Goal: Task Accomplishment & Management: Use online tool/utility

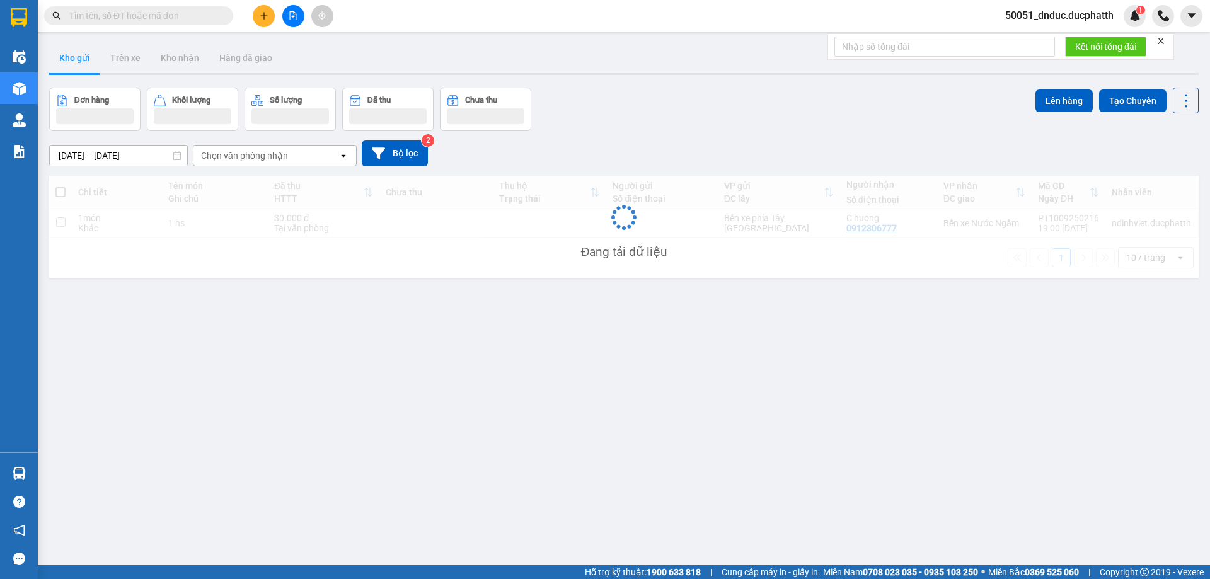
click at [110, 17] on input "text" at bounding box center [143, 16] width 149 height 14
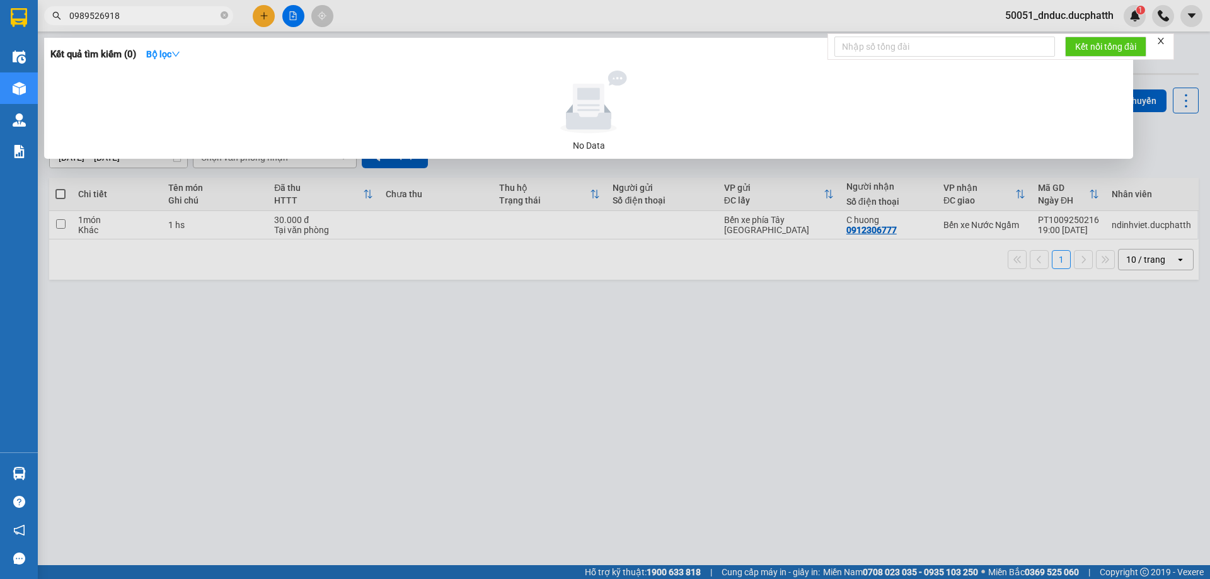
click at [133, 21] on input "0989526918" at bounding box center [143, 16] width 149 height 14
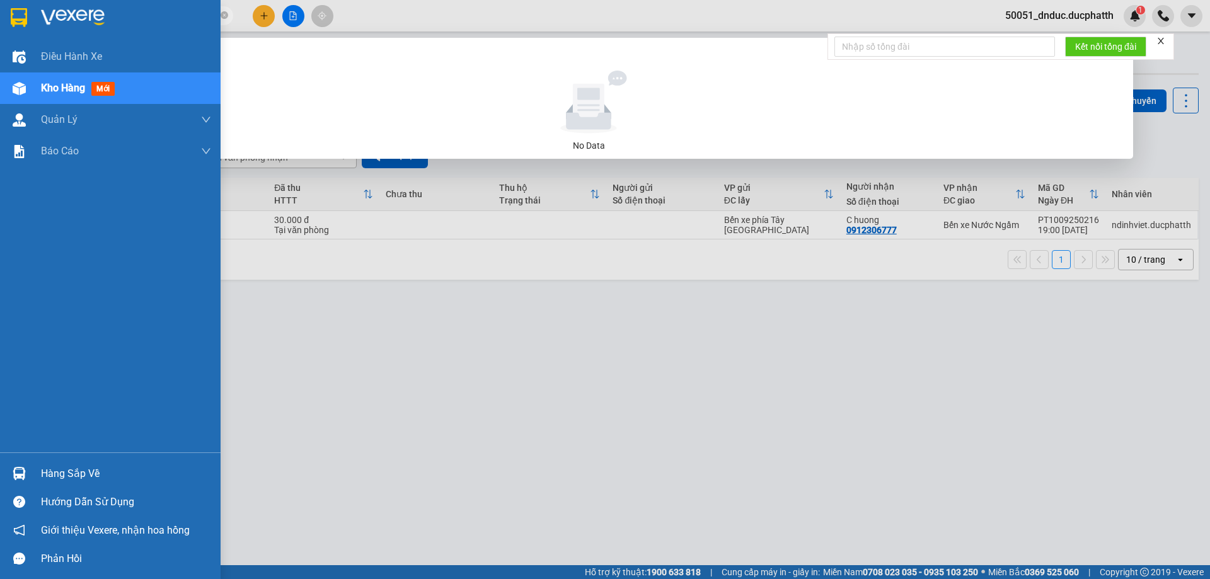
type input "0989526918"
drag, startPoint x: 55, startPoint y: 481, endPoint x: 40, endPoint y: 447, distance: 36.7
click at [54, 476] on div "Hàng sắp về" at bounding box center [126, 473] width 170 height 19
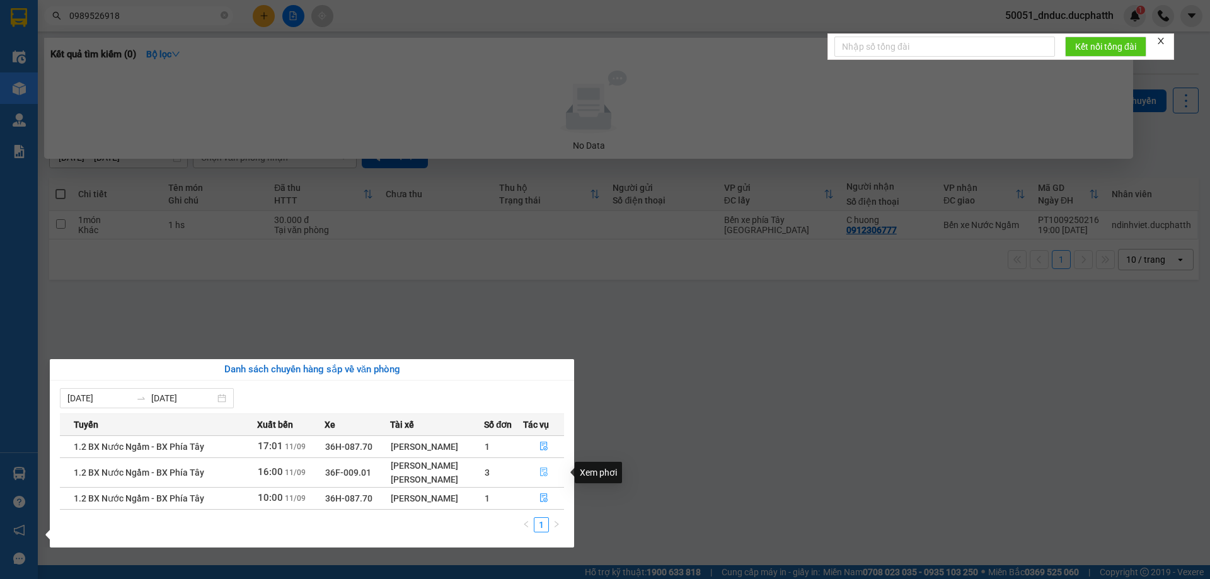
click at [542, 474] on icon "file-done" at bounding box center [543, 472] width 9 height 9
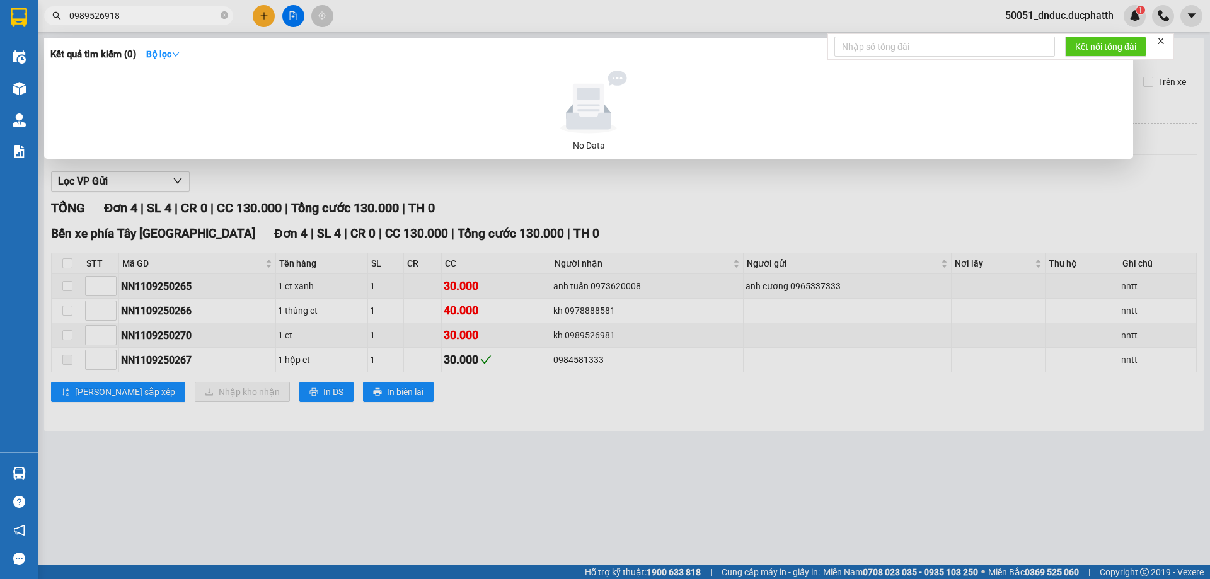
click at [963, 208] on div at bounding box center [605, 289] width 1210 height 579
click at [164, 18] on input "0989526918" at bounding box center [143, 16] width 149 height 14
click at [527, 20] on div at bounding box center [605, 289] width 1210 height 579
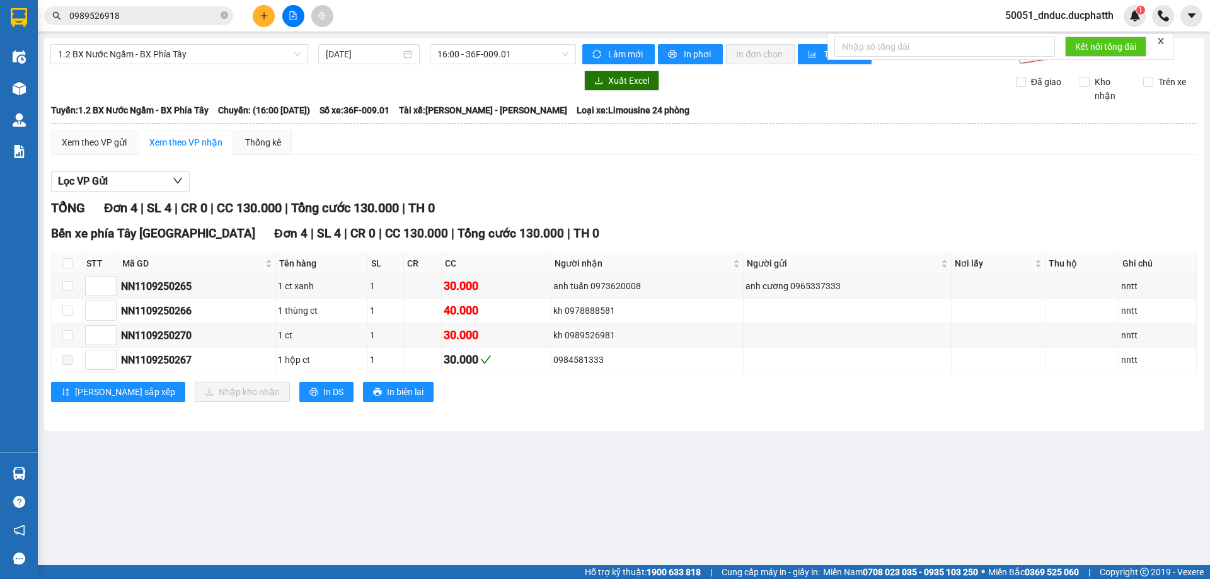
click at [160, 16] on input "0989526918" at bounding box center [143, 16] width 149 height 14
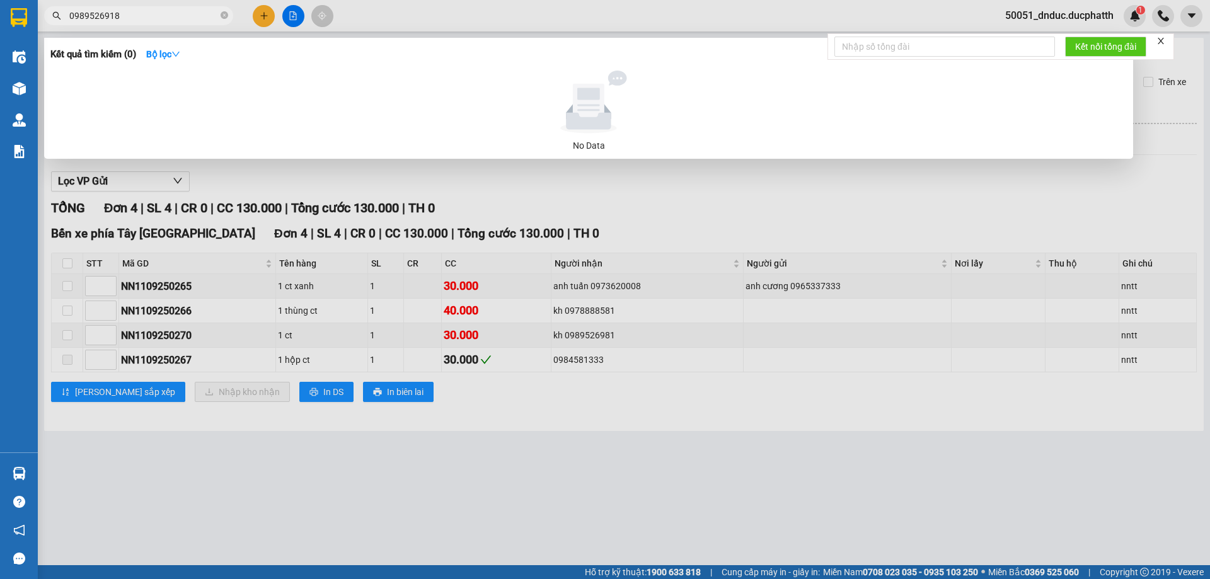
click at [129, 18] on input "0989526918" at bounding box center [143, 16] width 149 height 14
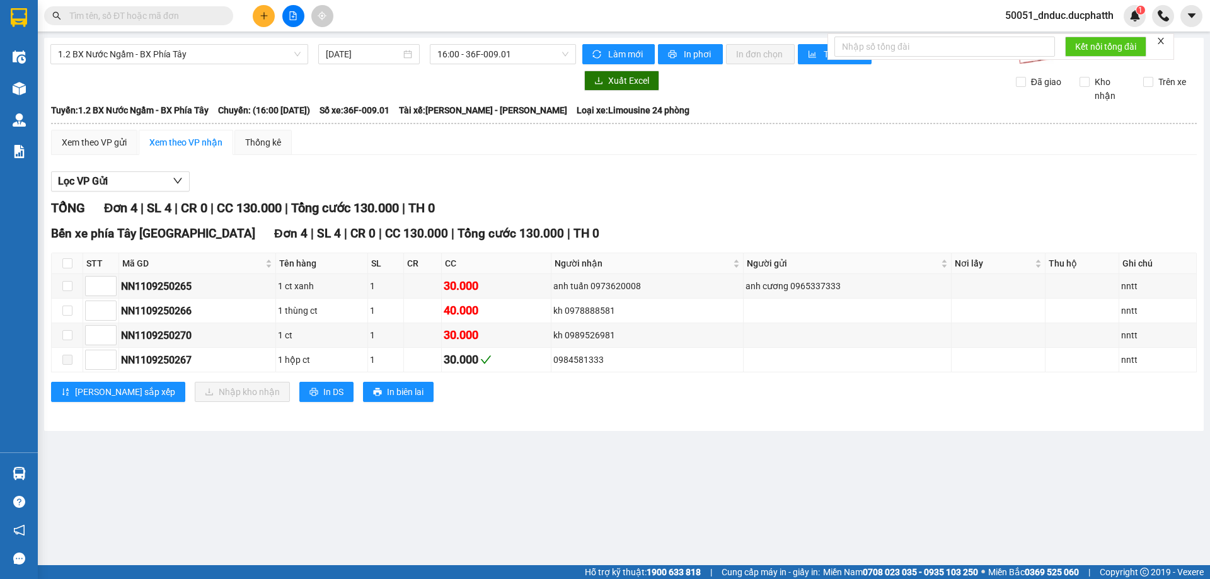
click at [127, 9] on input "text" at bounding box center [143, 16] width 149 height 14
click at [159, 15] on input "text" at bounding box center [143, 16] width 149 height 14
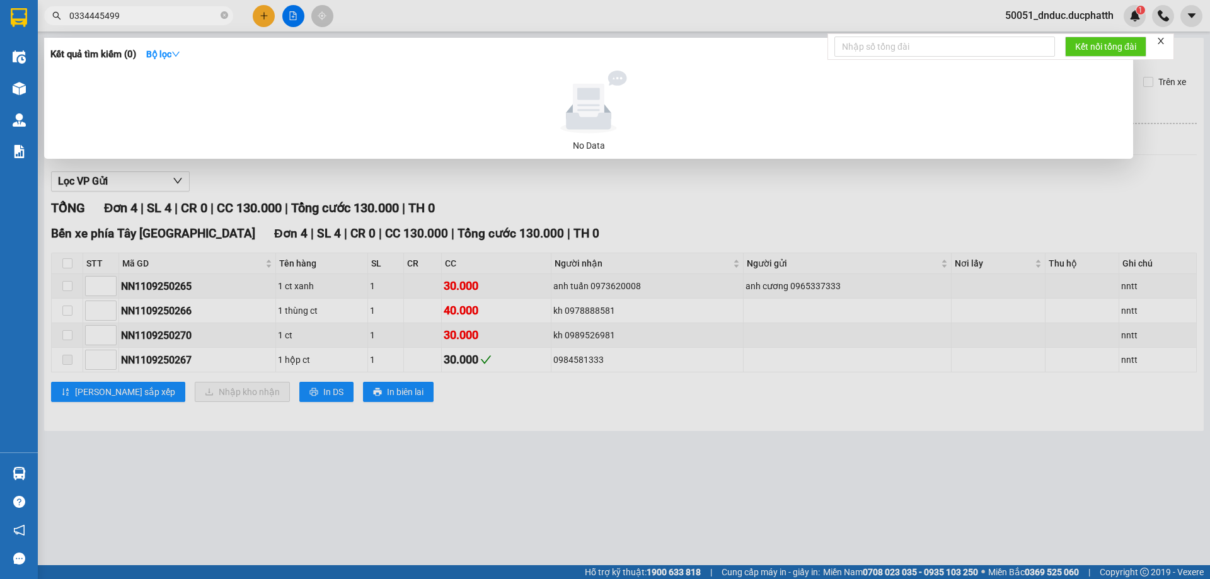
type input "0334445499"
drag, startPoint x: 405, startPoint y: 192, endPoint x: 124, endPoint y: 369, distance: 332.1
click at [406, 192] on div at bounding box center [605, 289] width 1210 height 579
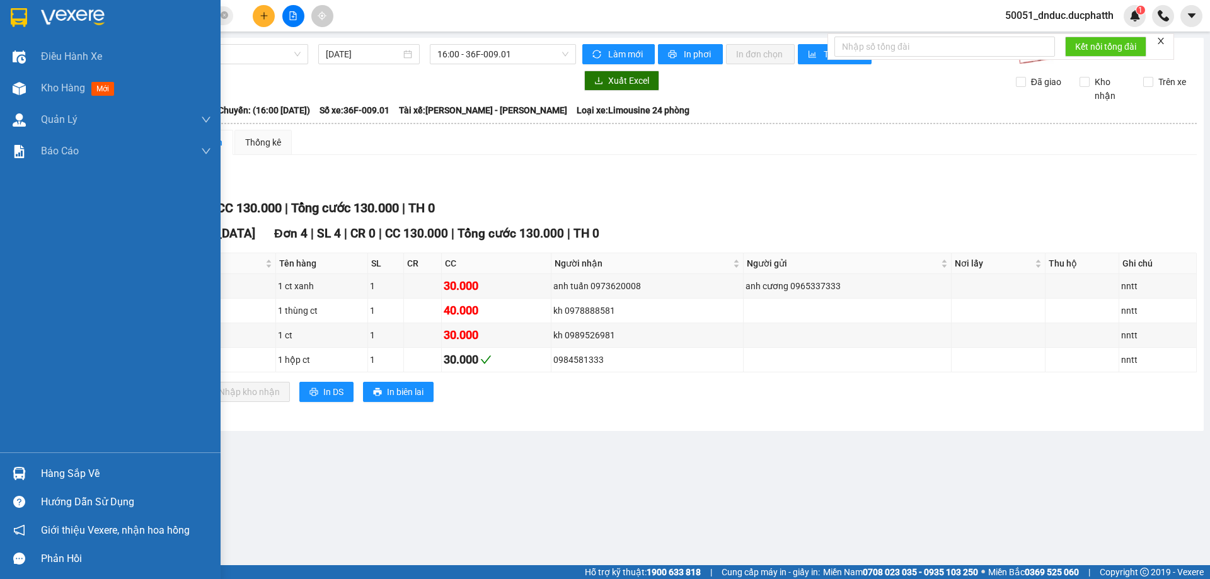
click at [37, 470] on div "Hàng sắp về" at bounding box center [110, 473] width 221 height 28
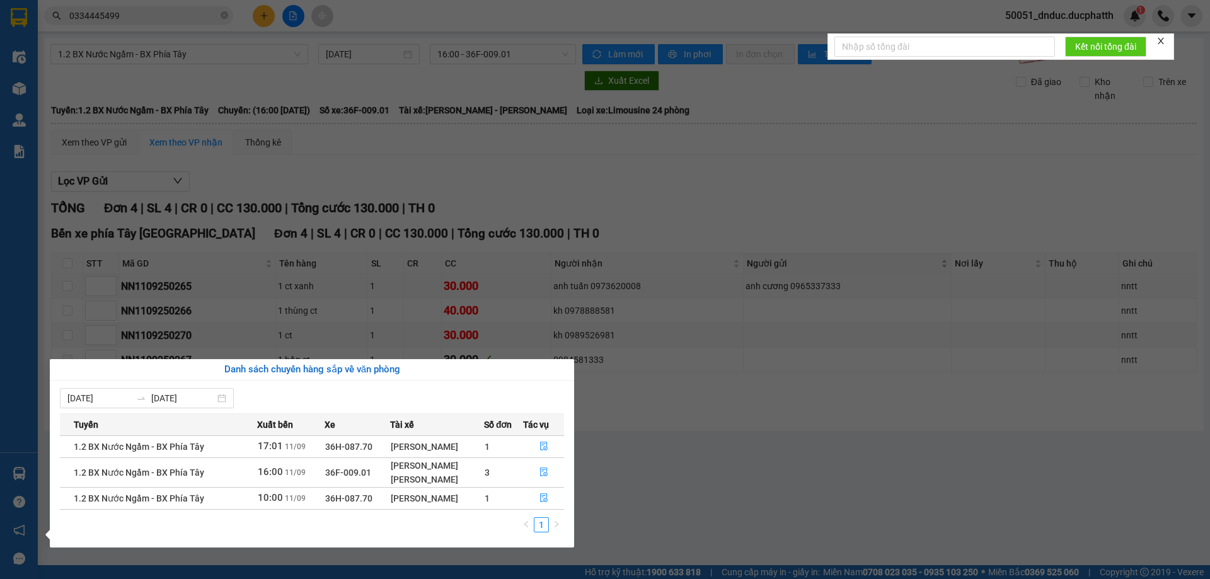
click at [812, 256] on section "Kết quả tìm kiếm ( 0 ) Bộ lọc No Data 0334445499 50051_dnduc.ducphatth 1 Điều h…" at bounding box center [605, 289] width 1210 height 579
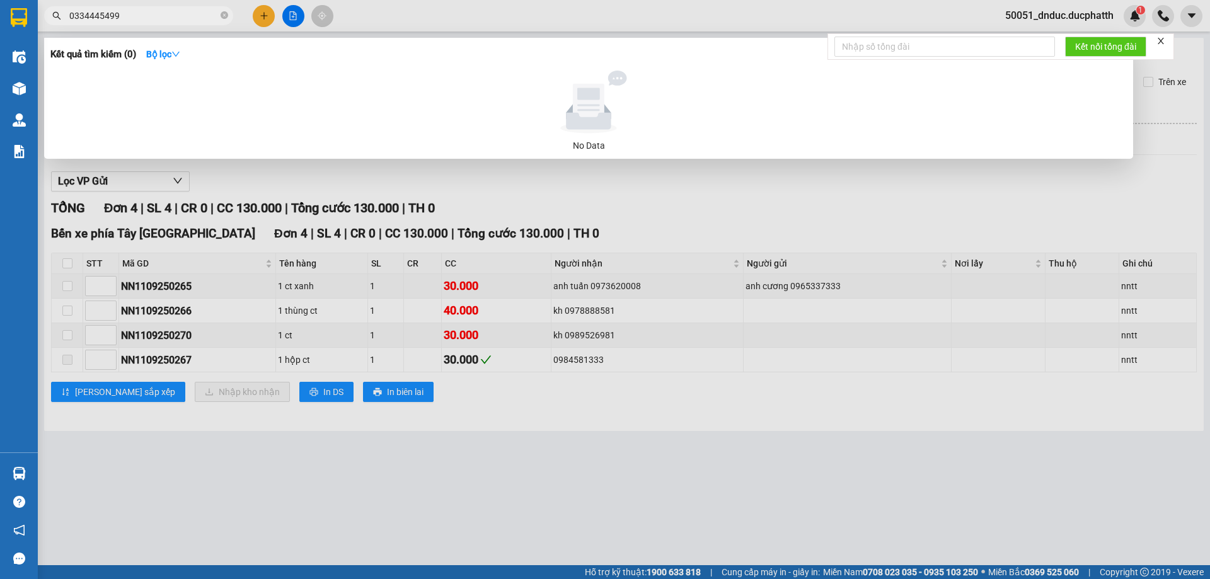
click at [166, 18] on input "0334445499" at bounding box center [143, 16] width 149 height 14
click at [150, 24] on span "0334445499" at bounding box center [138, 15] width 189 height 19
click at [157, 16] on input "0334445499" at bounding box center [143, 16] width 149 height 14
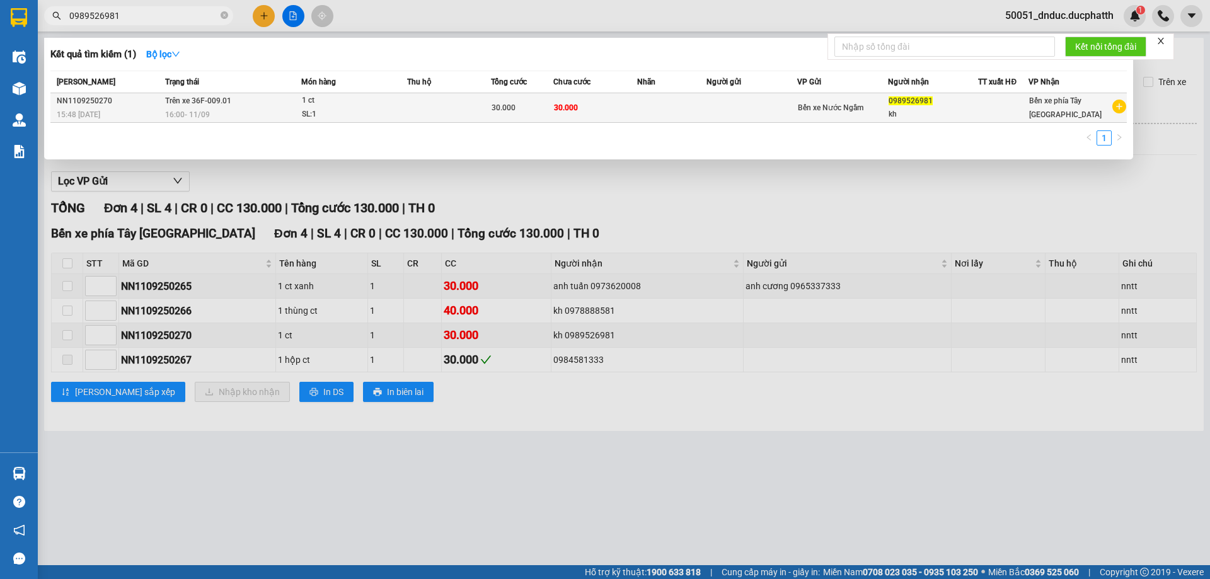
type input "0989526981"
click at [430, 108] on td at bounding box center [449, 108] width 84 height 30
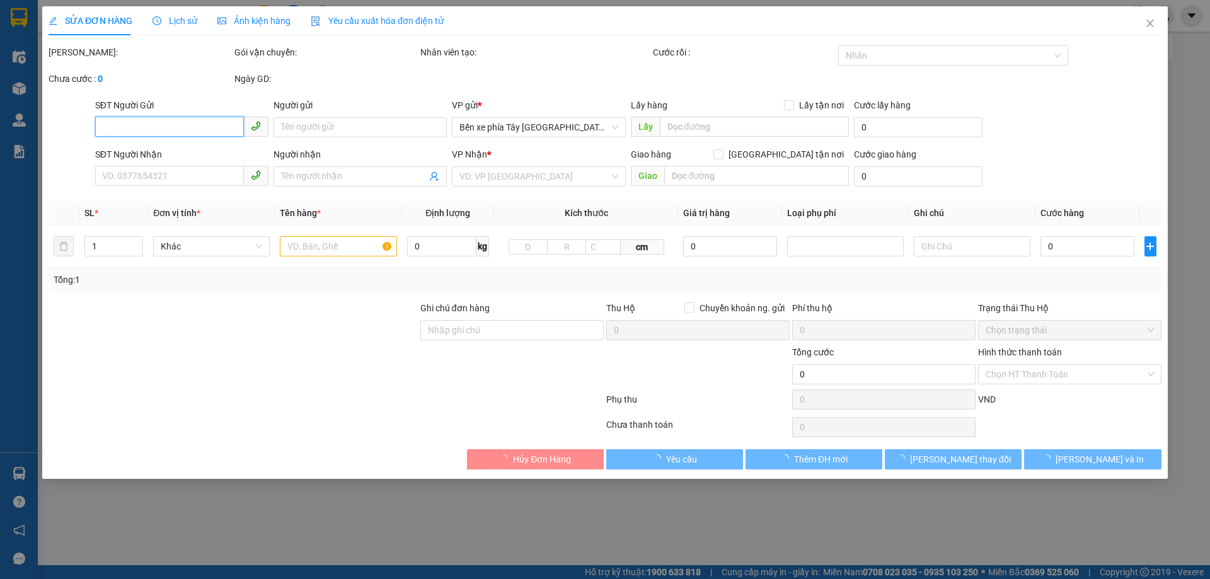
type input "0989526981"
type input "kh"
type input "30.000"
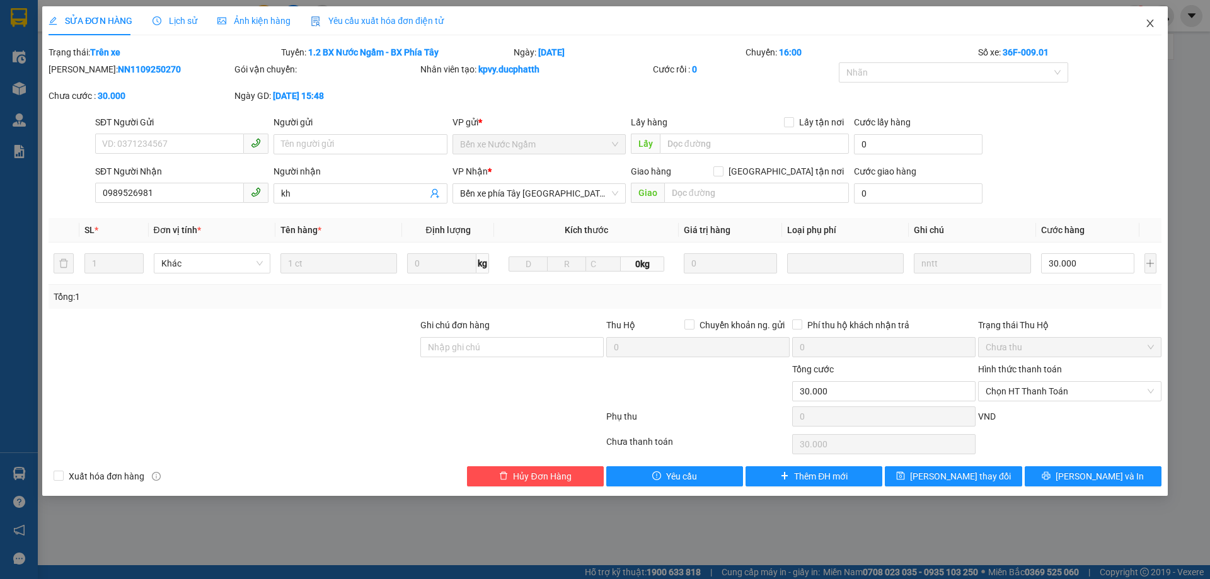
click at [1150, 23] on icon "close" at bounding box center [1149, 24] width 7 height 8
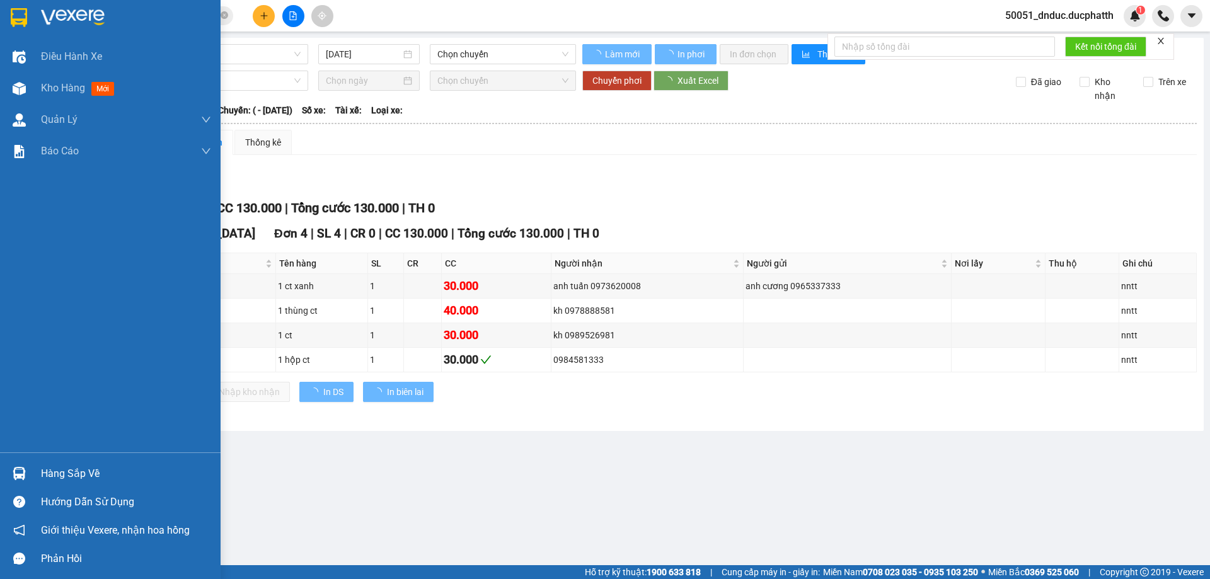
click at [55, 468] on div "Hàng sắp về" at bounding box center [126, 473] width 170 height 19
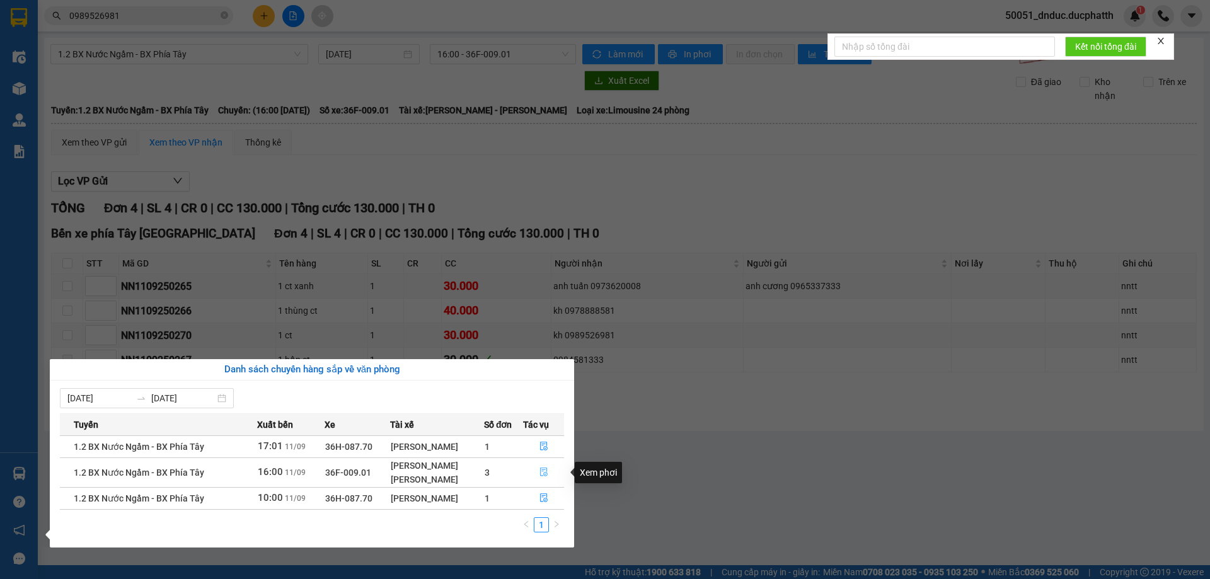
click at [544, 476] on icon "file-done" at bounding box center [544, 472] width 8 height 9
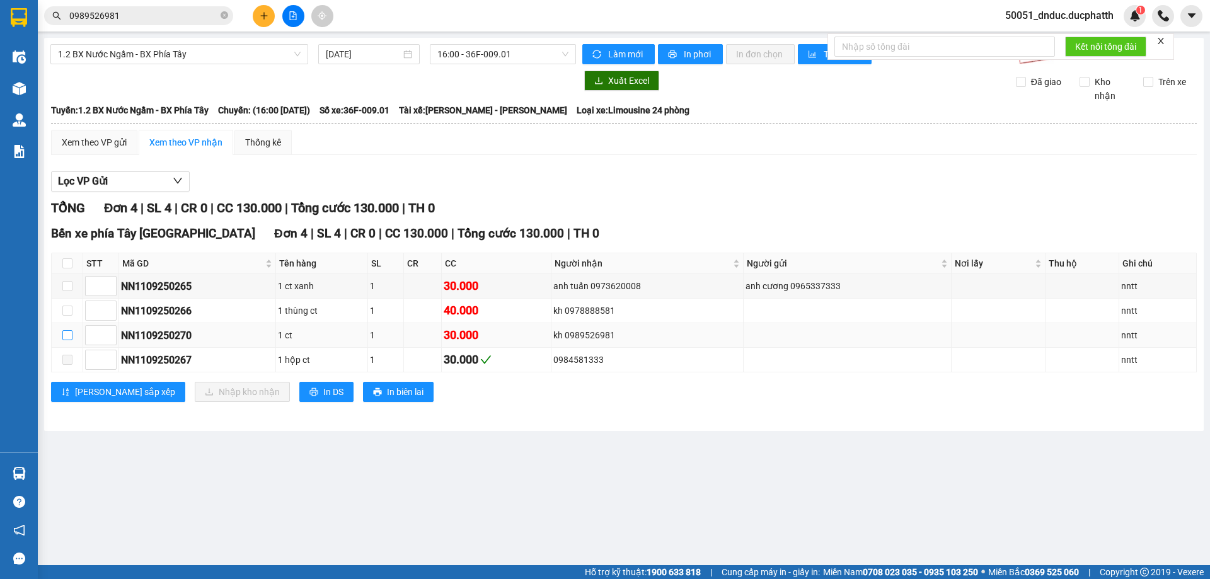
click at [62, 339] on input "checkbox" at bounding box center [67, 335] width 10 height 10
checkbox input "true"
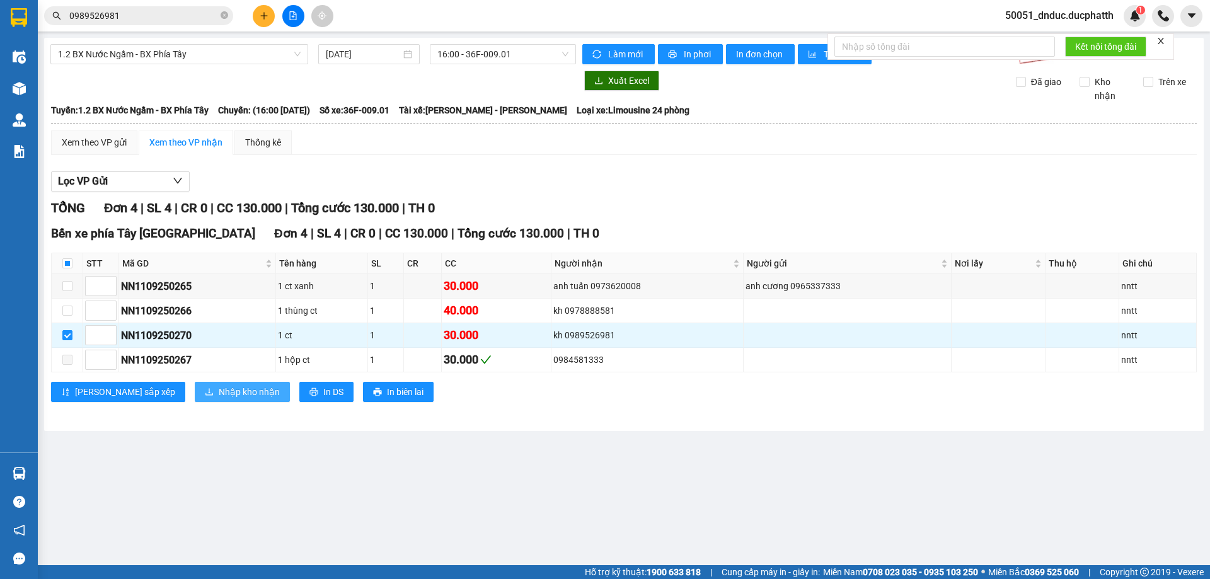
click at [219, 386] on span "Nhập kho nhận" at bounding box center [249, 392] width 61 height 14
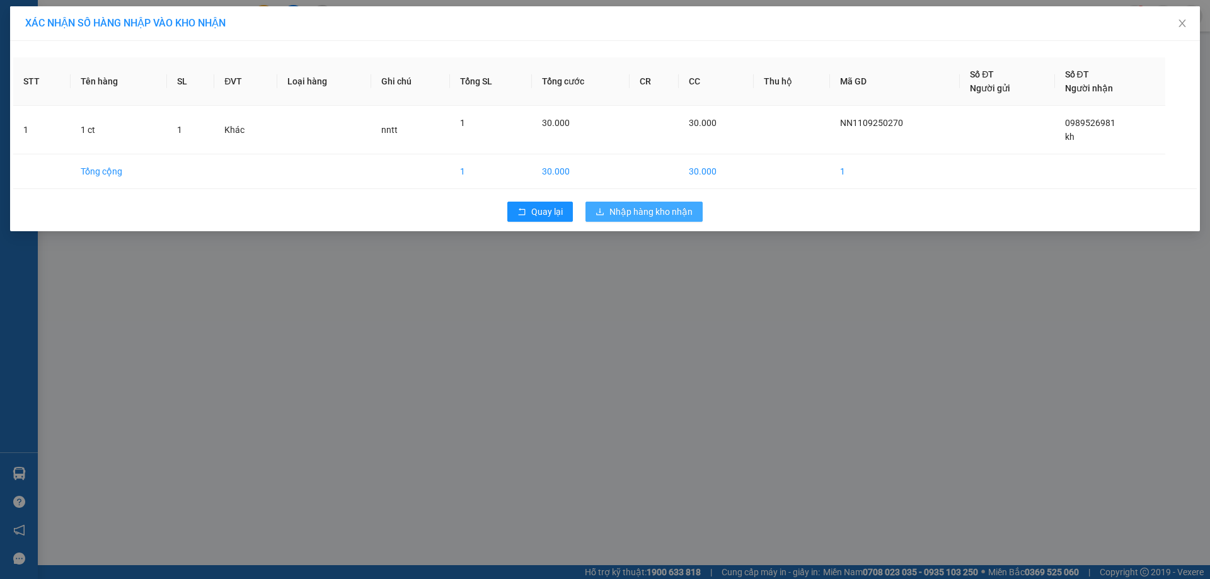
click at [637, 208] on span "Nhập hàng kho nhận" at bounding box center [650, 212] width 83 height 14
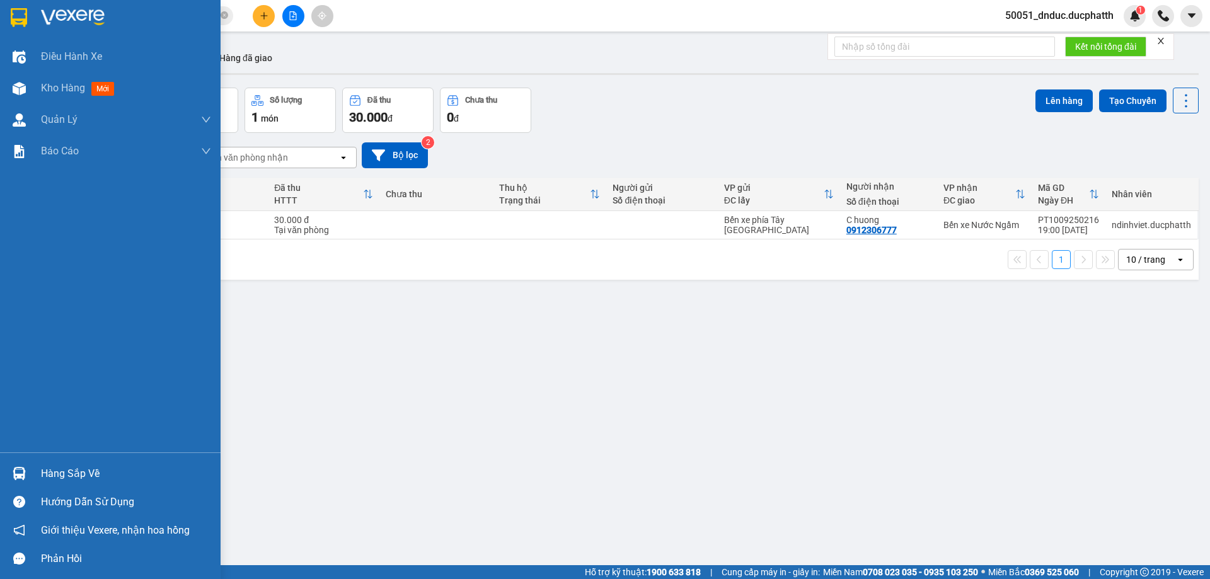
click at [69, 473] on div "Hàng sắp về" at bounding box center [126, 473] width 170 height 19
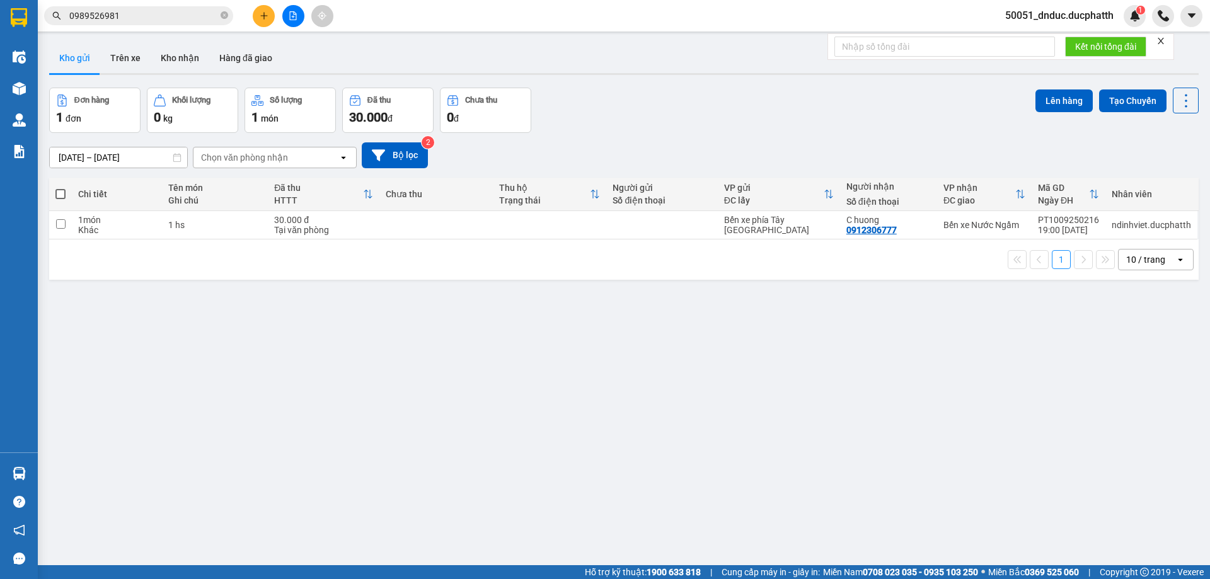
drag, startPoint x: 556, startPoint y: 307, endPoint x: 253, endPoint y: 9, distance: 424.6
click at [539, 275] on section "Kết quả tìm kiếm ( 1 ) Bộ lọc Mã ĐH Trạng thái Món hàng Thu hộ Tổng cước Chưa c…" at bounding box center [605, 289] width 1210 height 579
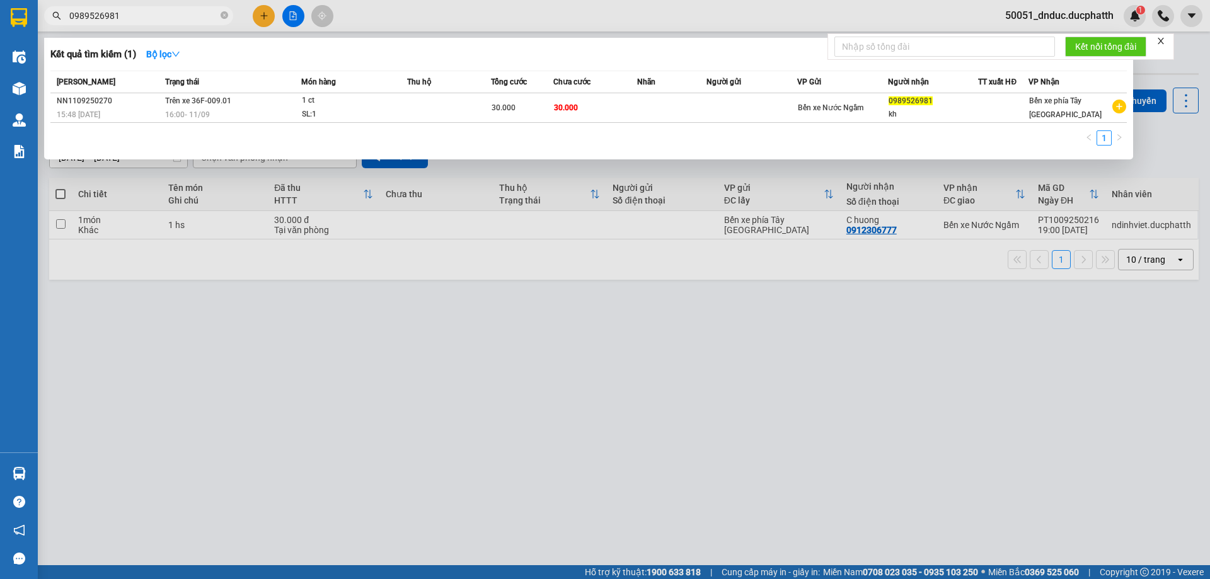
click at [158, 21] on input "0989526981" at bounding box center [143, 16] width 149 height 14
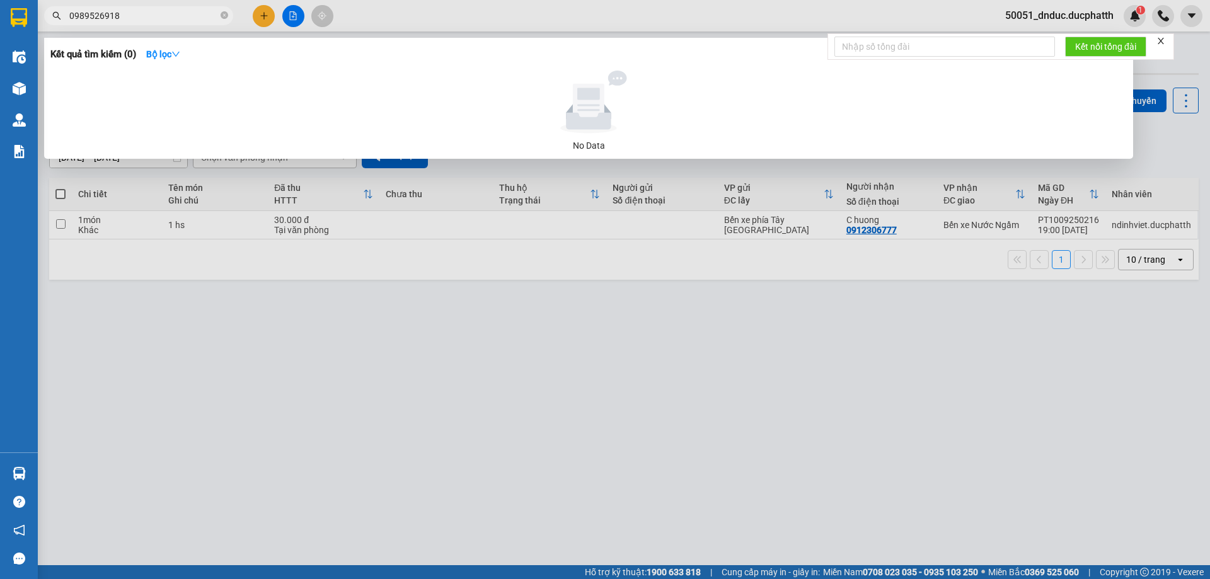
click at [139, 14] on input "0989526918" at bounding box center [143, 16] width 149 height 14
click at [139, 11] on input "0989526918" at bounding box center [143, 16] width 149 height 14
type input "0989526981"
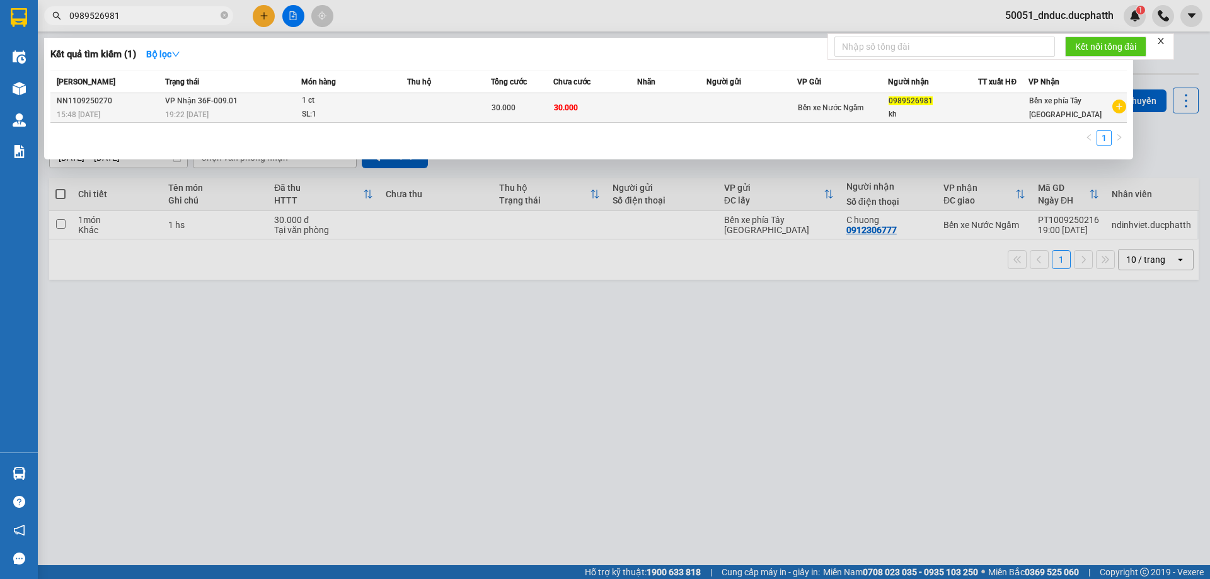
click at [381, 101] on div "1 ct" at bounding box center [349, 101] width 95 height 14
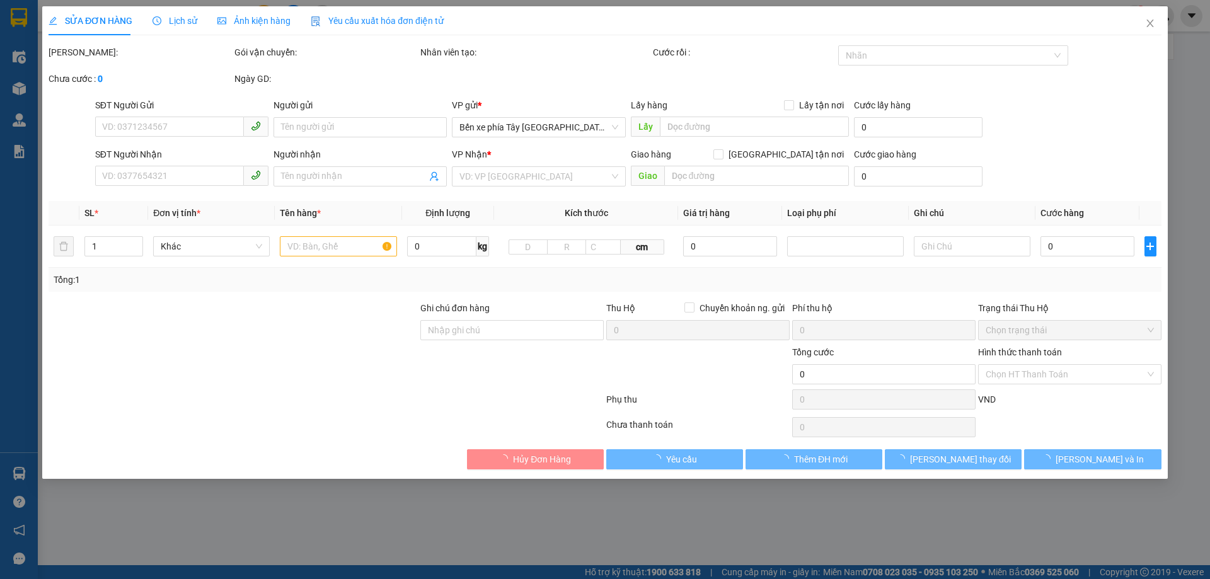
type input "0989526981"
type input "kh"
type input "19h22 [DATE] vtb luu van duong"
type input "30.000"
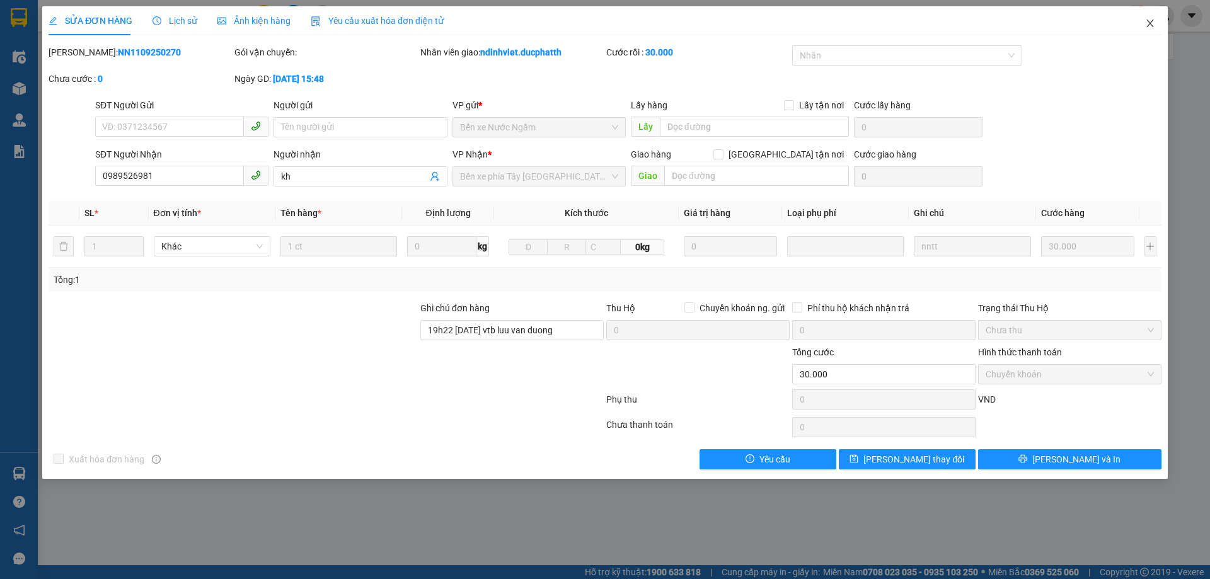
click at [1143, 20] on span "Close" at bounding box center [1149, 23] width 35 height 35
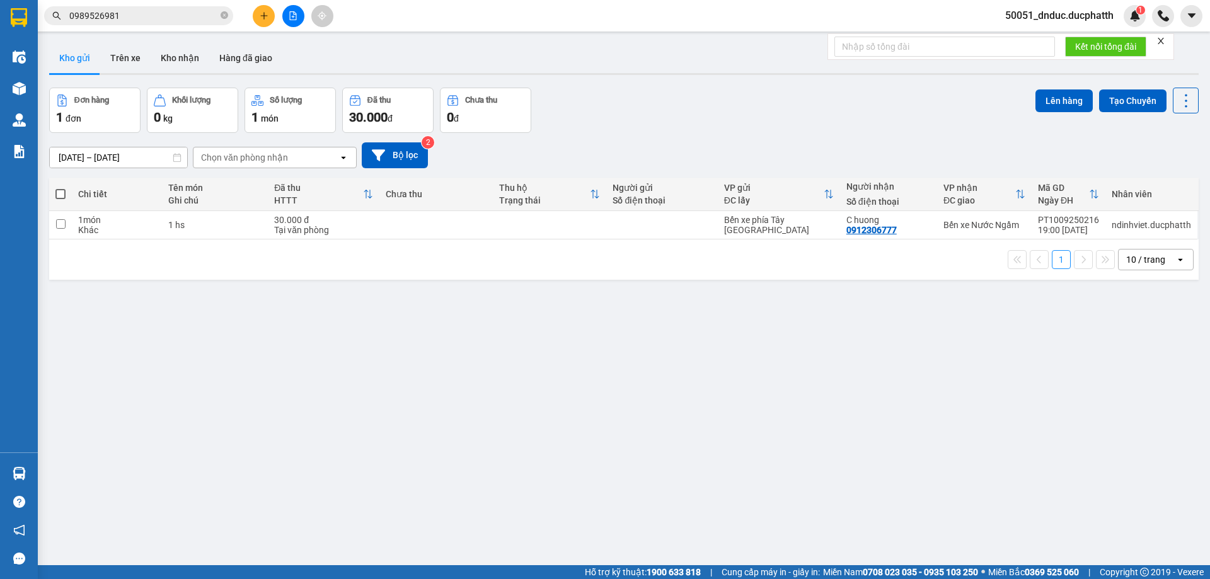
drag, startPoint x: 667, startPoint y: 58, endPoint x: 675, endPoint y: 57, distance: 7.6
click at [670, 59] on div "Kho gửi Trên xe Kho nhận Hàng đã giao" at bounding box center [623, 59] width 1149 height 33
click at [287, 18] on button at bounding box center [293, 16] width 22 height 22
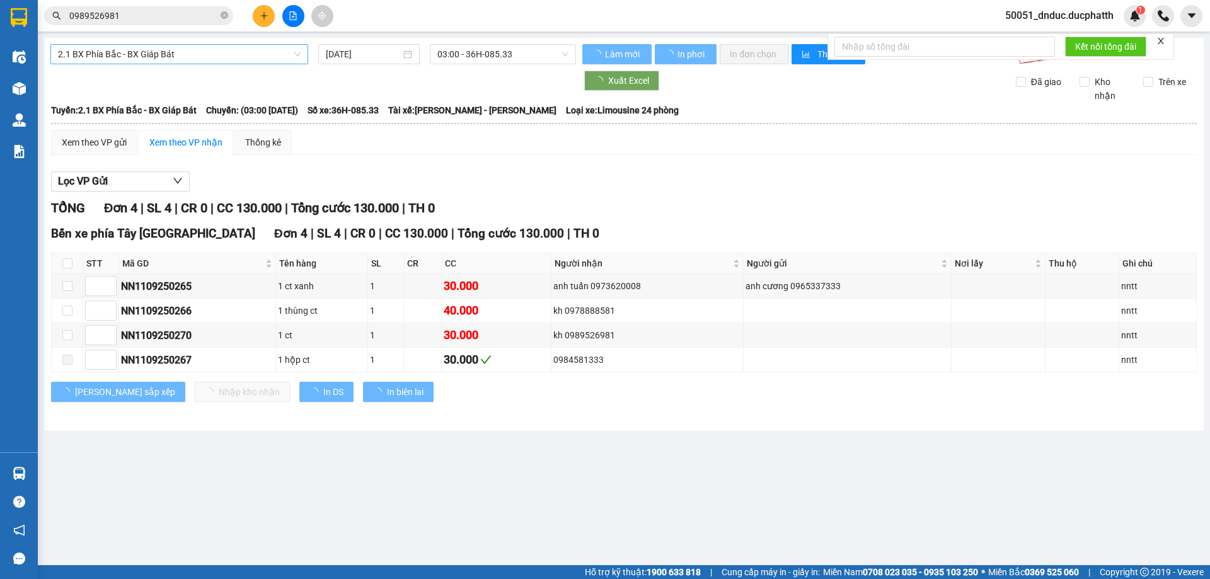
click at [133, 54] on span "2.1 BX Phía Bắc - BX Giáp Bát" at bounding box center [179, 54] width 243 height 19
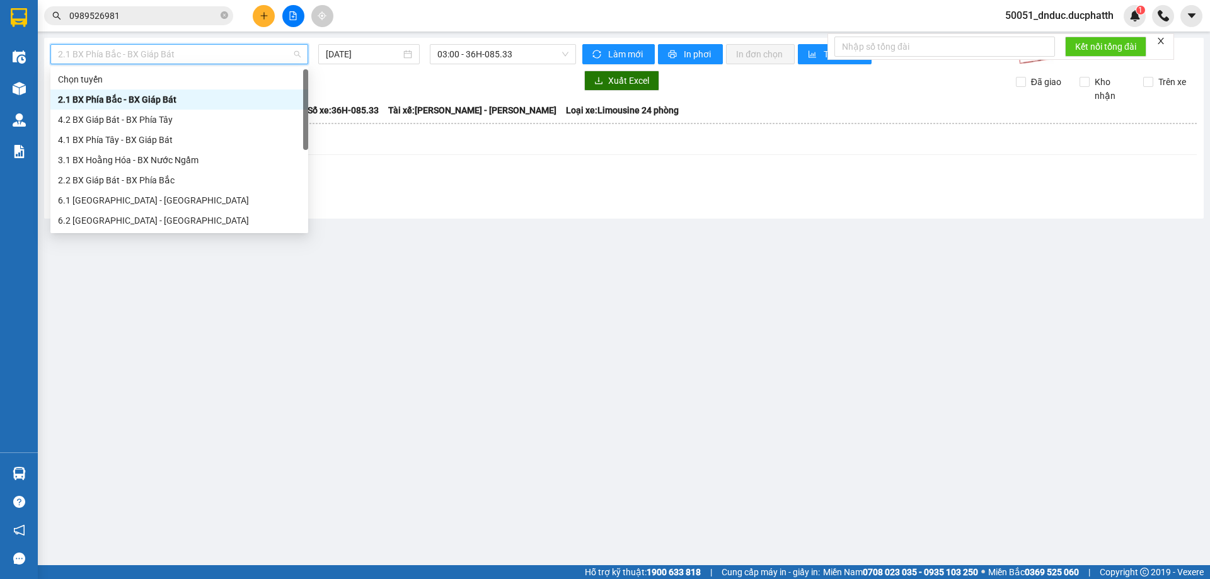
click at [128, 103] on div "2.1 BX Phía Bắc - BX Giáp Bát" at bounding box center [179, 100] width 243 height 14
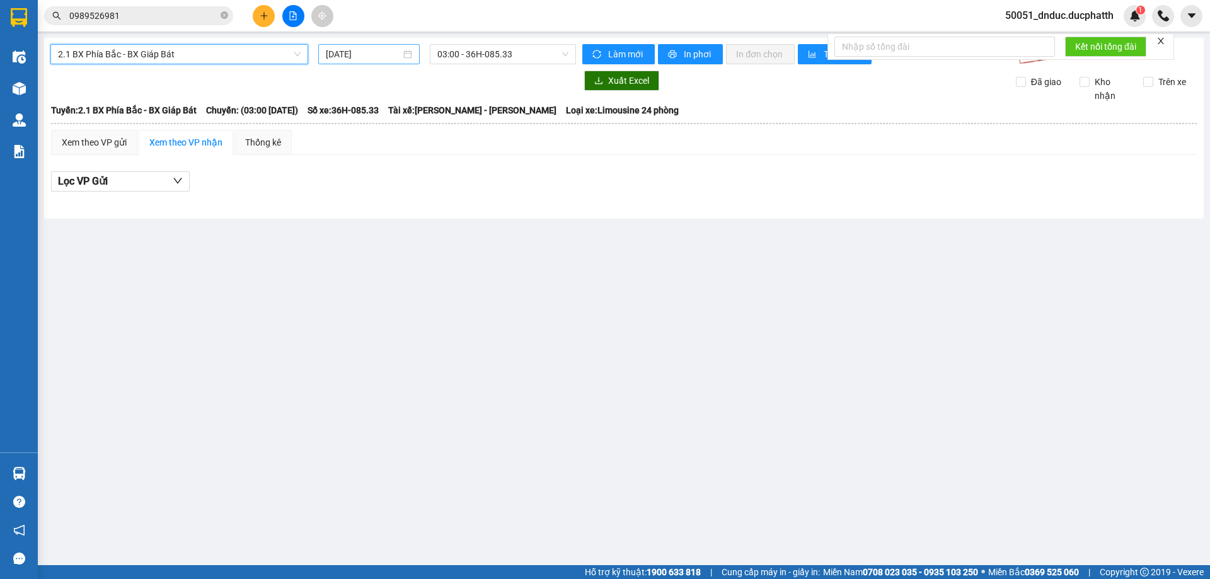
click at [368, 50] on input "[DATE]" at bounding box center [363, 54] width 75 height 14
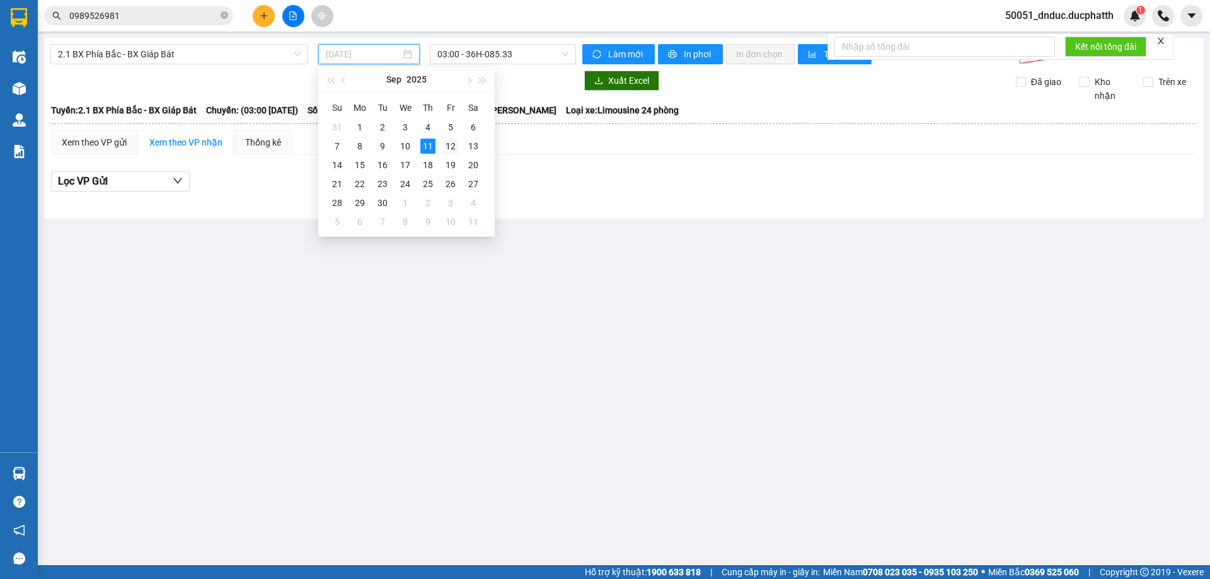
click at [454, 146] on div "12" at bounding box center [450, 146] width 15 height 15
type input "[DATE]"
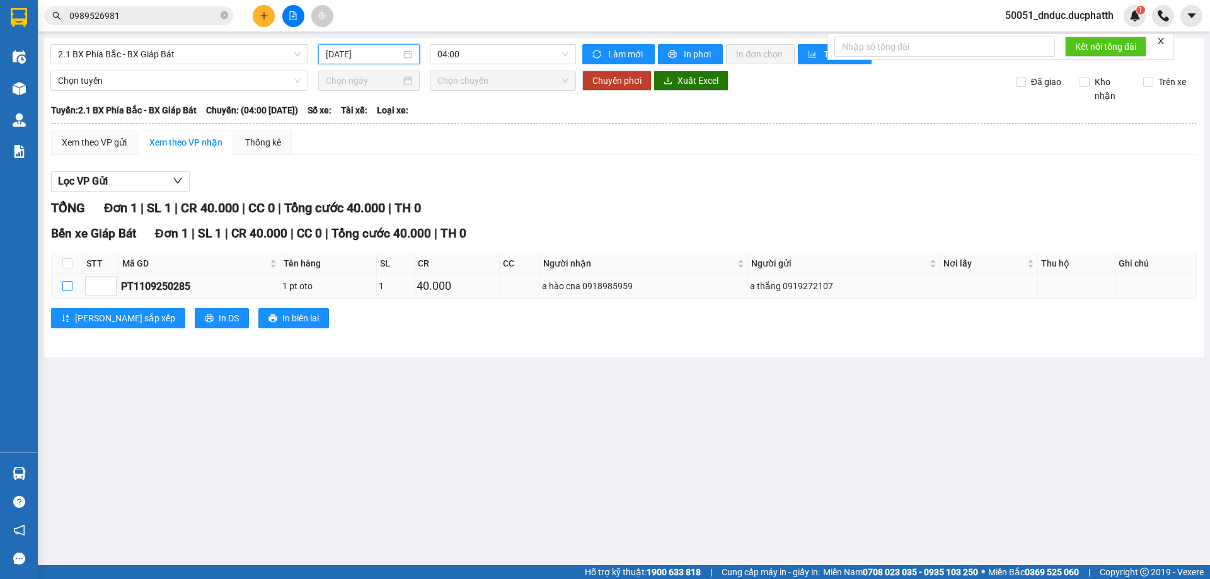
click at [66, 290] on input "checkbox" at bounding box center [67, 286] width 10 height 10
checkbox input "true"
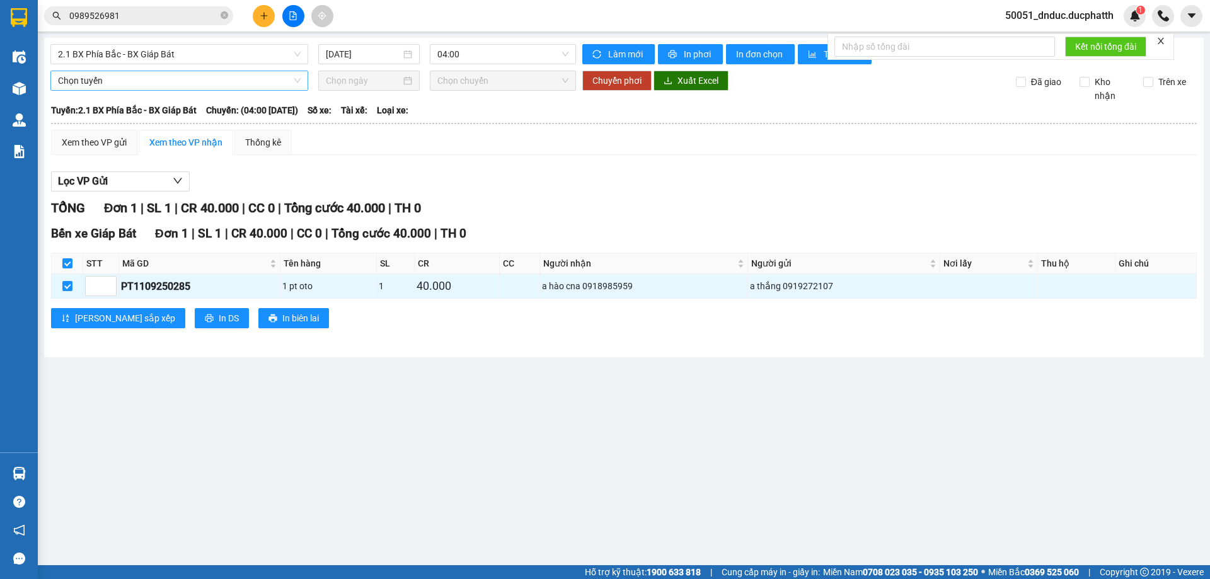
click at [150, 81] on span "Chọn tuyến" at bounding box center [179, 80] width 243 height 19
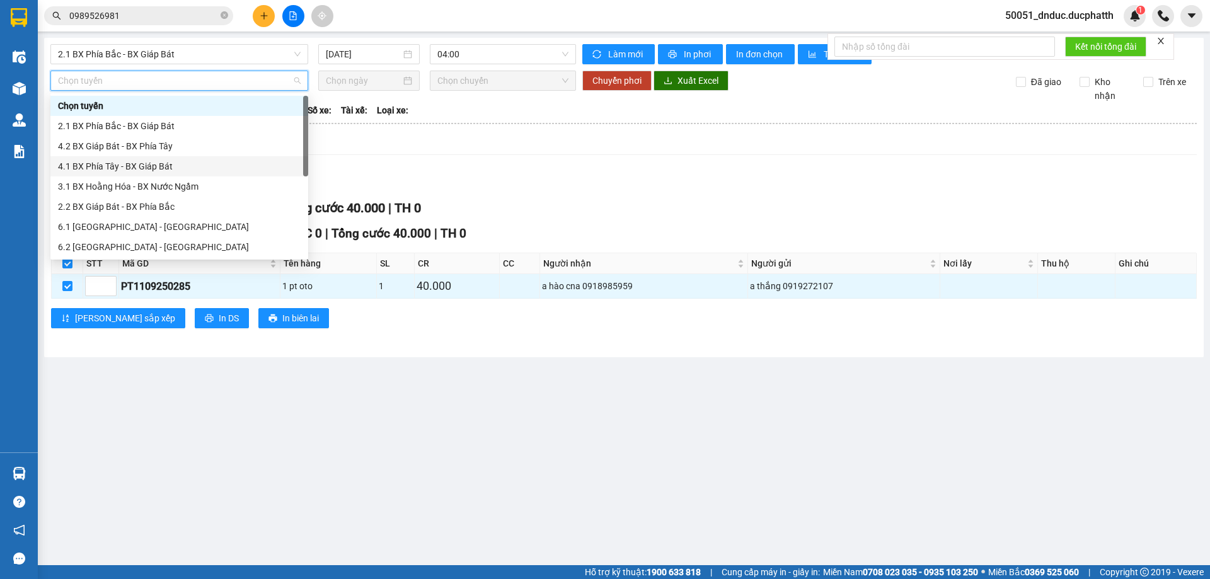
click at [144, 165] on div "4.1 BX Phía Tây - BX Giáp Bát" at bounding box center [179, 166] width 243 height 14
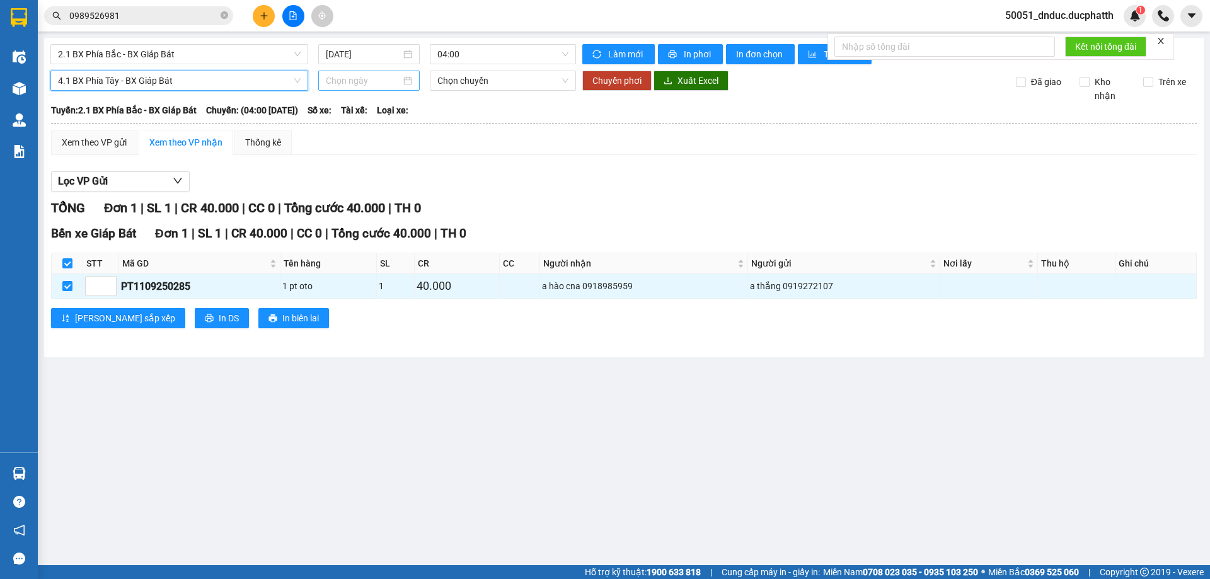
click at [374, 79] on input at bounding box center [363, 81] width 75 height 14
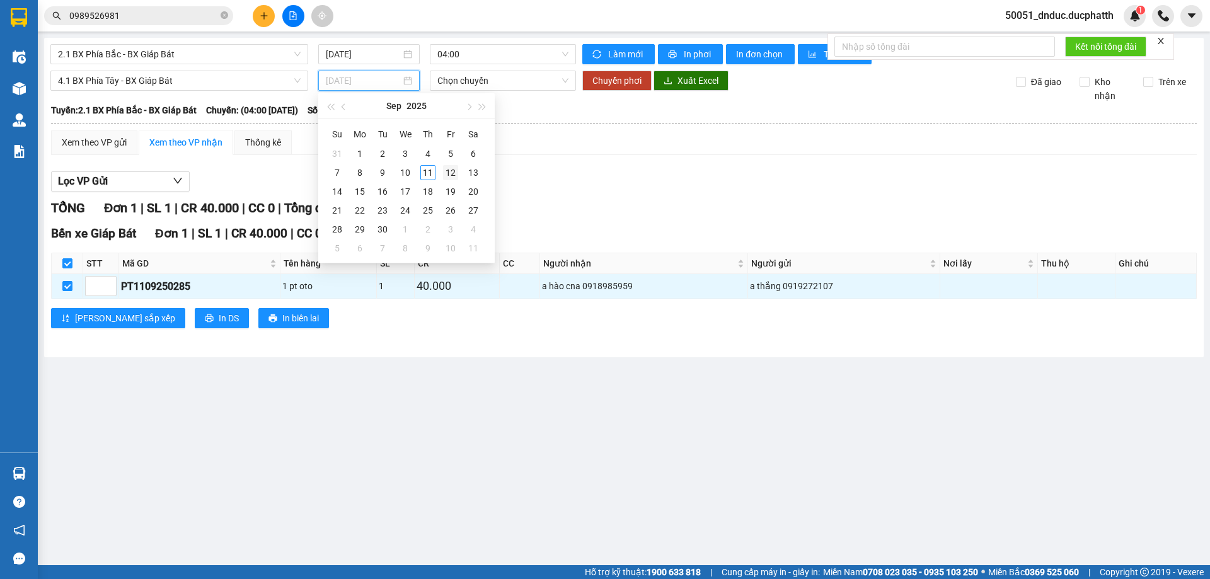
type input "[DATE]"
click at [450, 169] on div "12" at bounding box center [450, 172] width 15 height 15
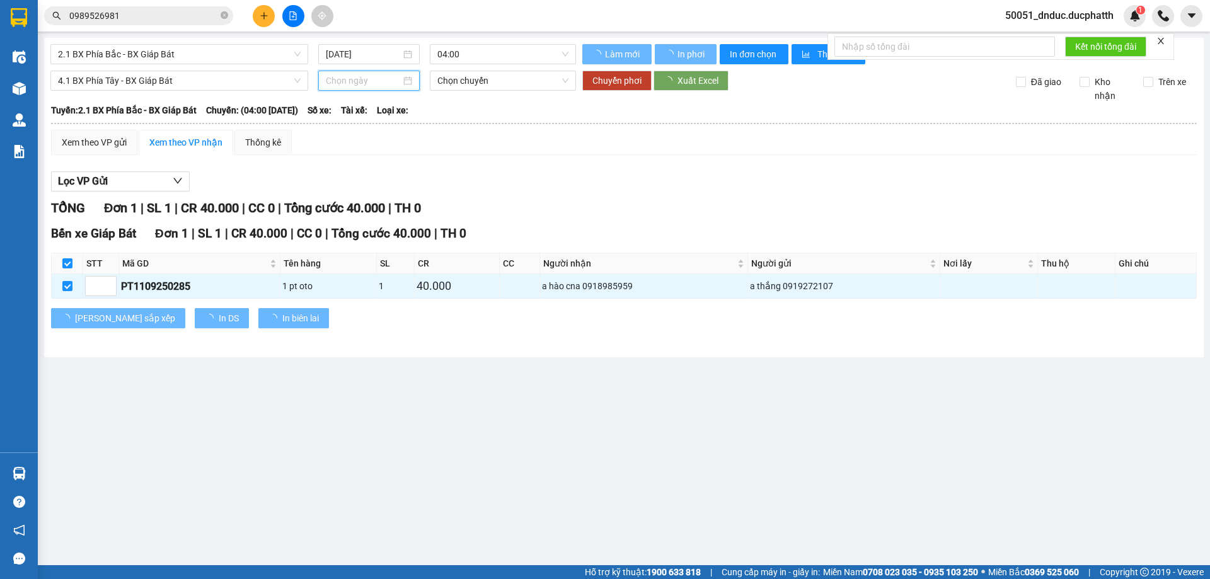
type input "[DATE]"
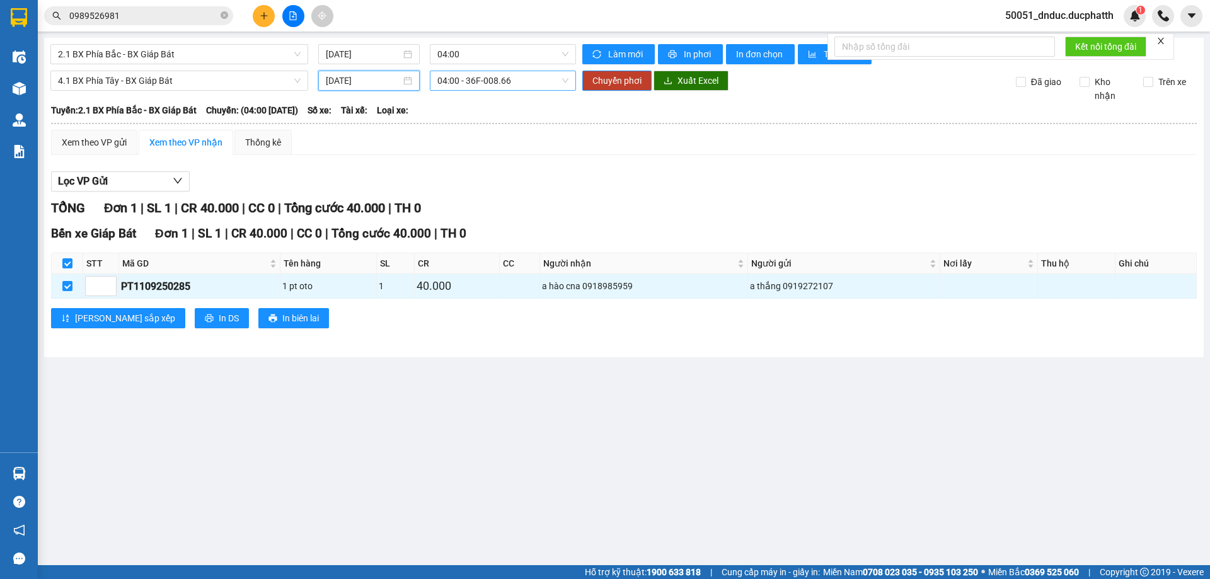
click at [489, 86] on span "04:00 - 36F-008.66" at bounding box center [502, 80] width 131 height 19
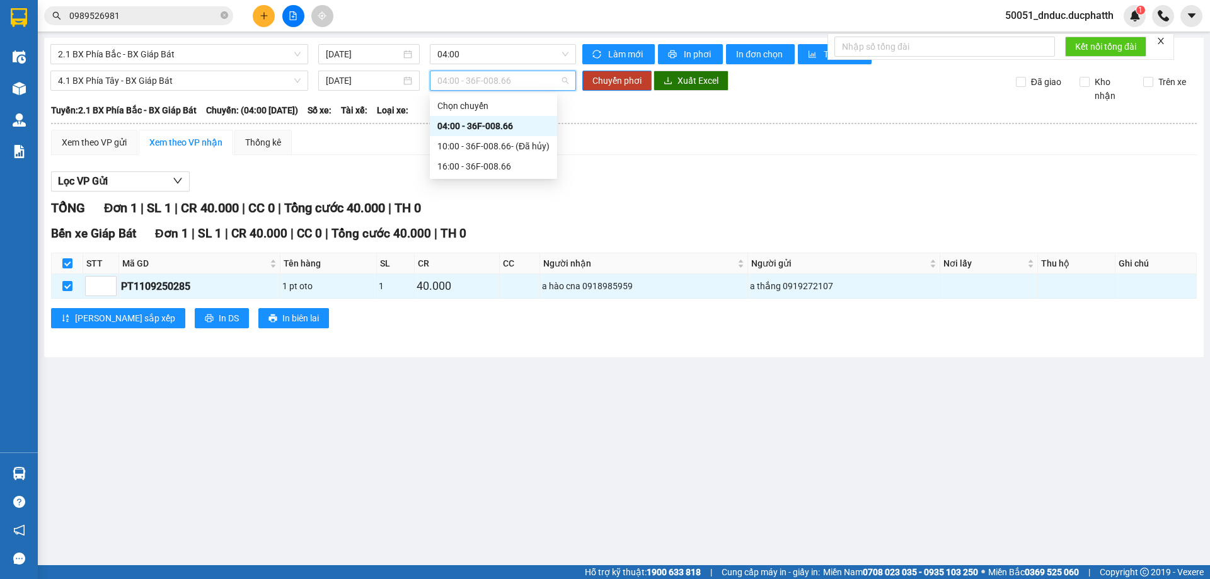
click at [494, 125] on div "04:00 - 36F-008.66" at bounding box center [493, 126] width 112 height 14
click at [637, 79] on span "Chuyển phơi" at bounding box center [616, 81] width 49 height 14
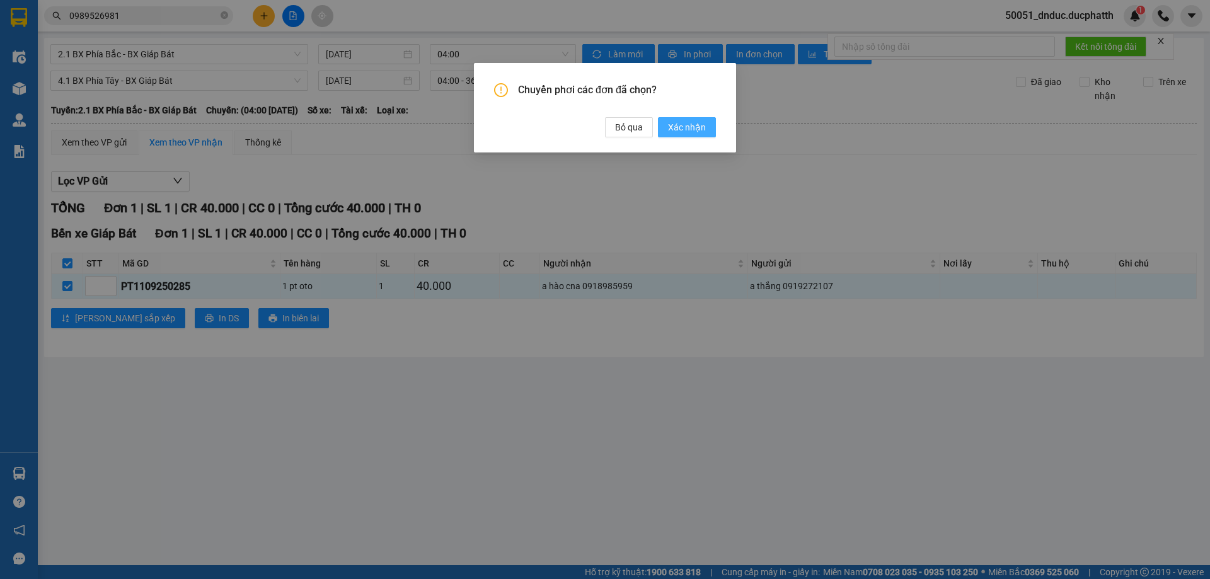
click at [706, 124] on button "Xác nhận" at bounding box center [687, 127] width 58 height 20
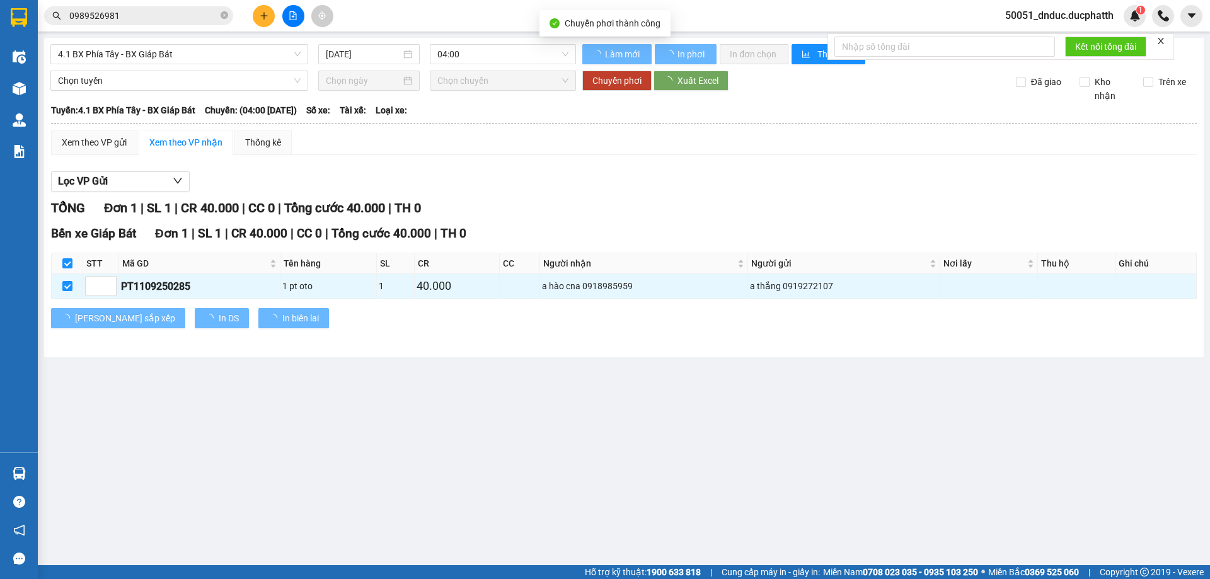
checkbox input "false"
